Goal: Information Seeking & Learning: Learn about a topic

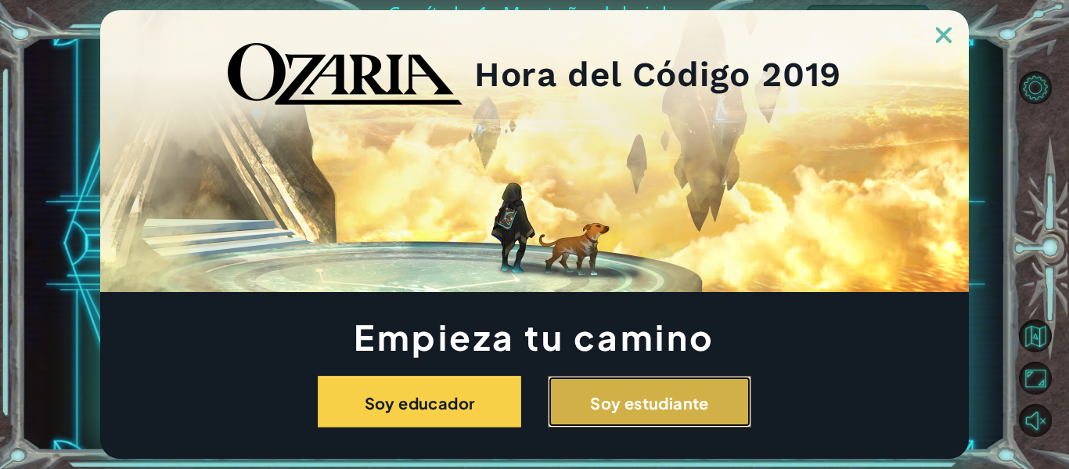
click at [657, 427] on button "Soy estudiante" at bounding box center [649, 402] width 203 height 52
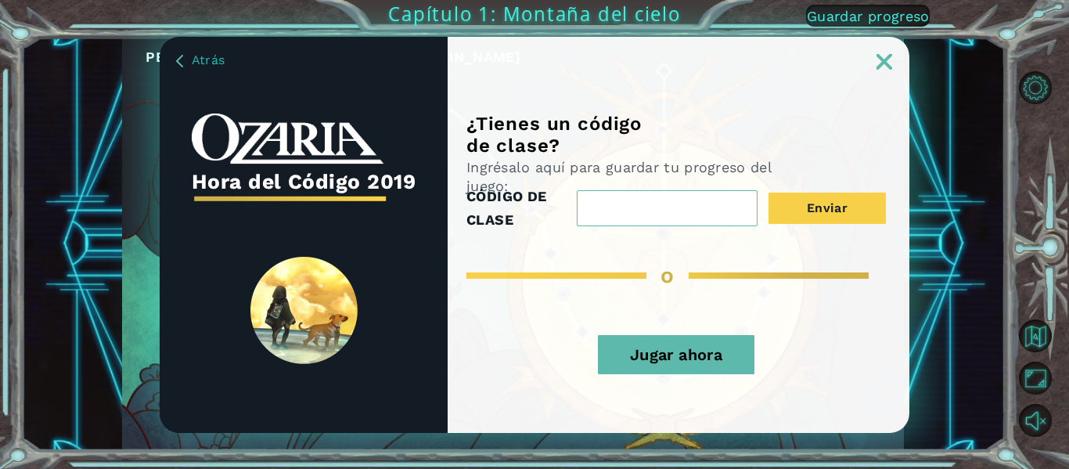
click at [883, 67] on img at bounding box center [885, 62] width 16 height 16
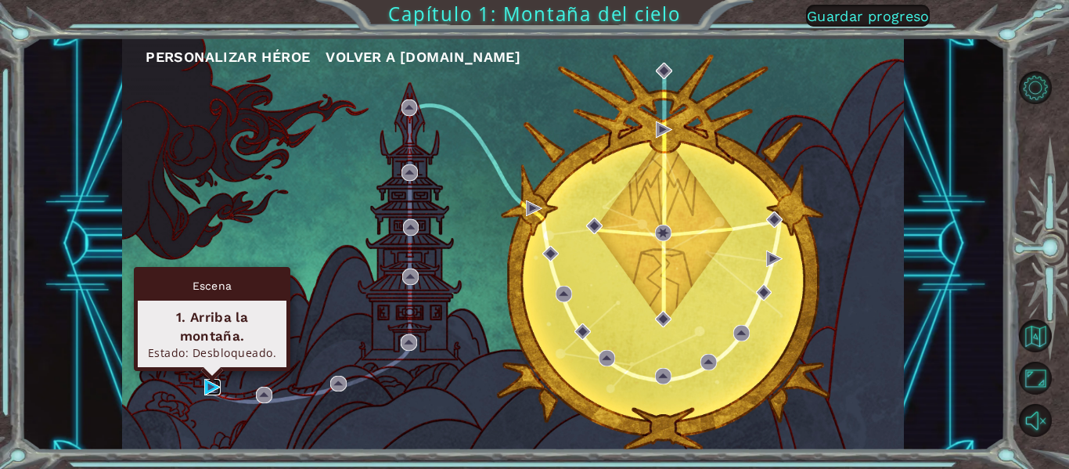
click at [207, 387] on img at bounding box center [212, 387] width 16 height 16
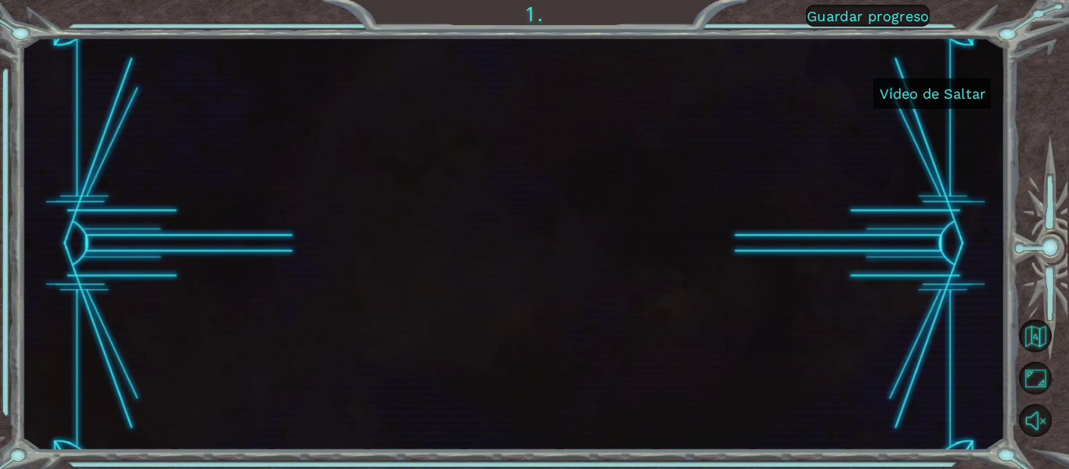
click at [936, 92] on font "Vídeo de Saltar" at bounding box center [933, 93] width 106 height 16
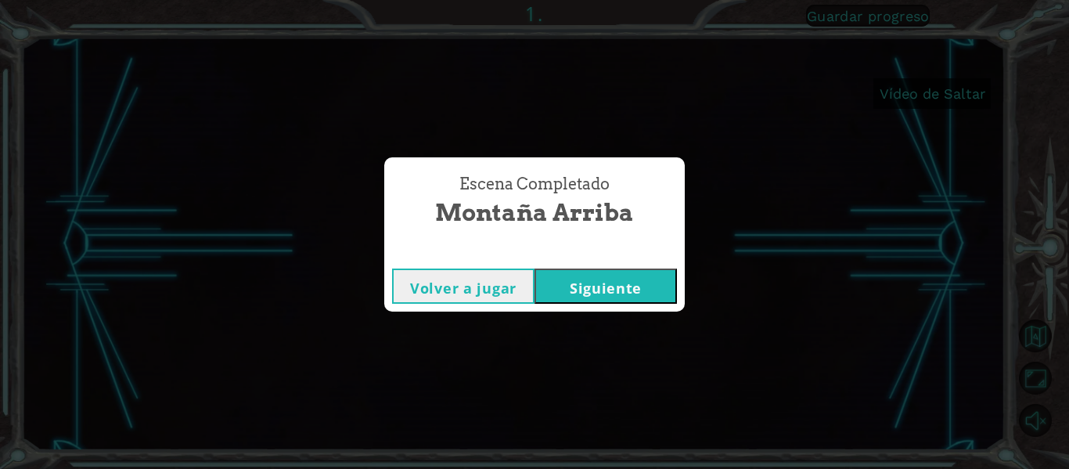
click at [584, 283] on font "Siguiente" at bounding box center [606, 288] width 72 height 19
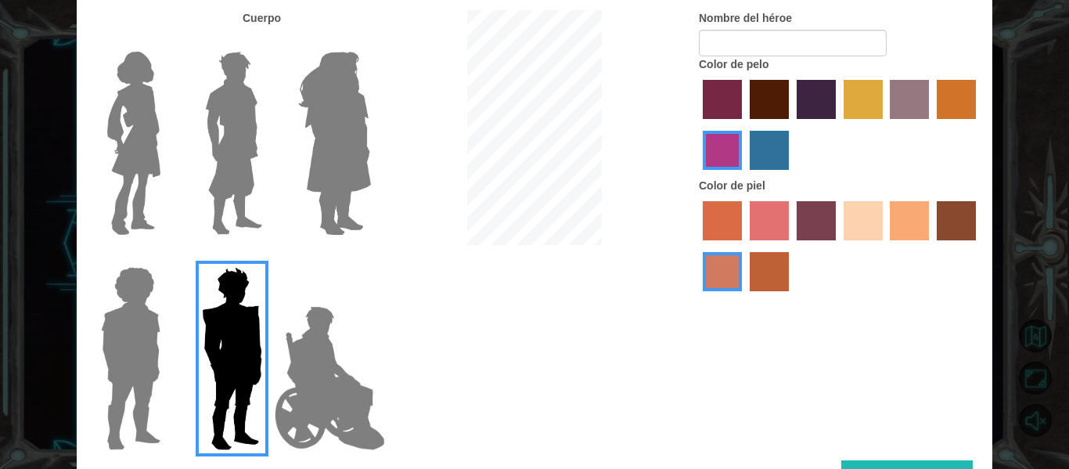
click at [380, 275] on div at bounding box center [331, 352] width 102 height 215
